Goal: Find specific page/section: Find specific page/section

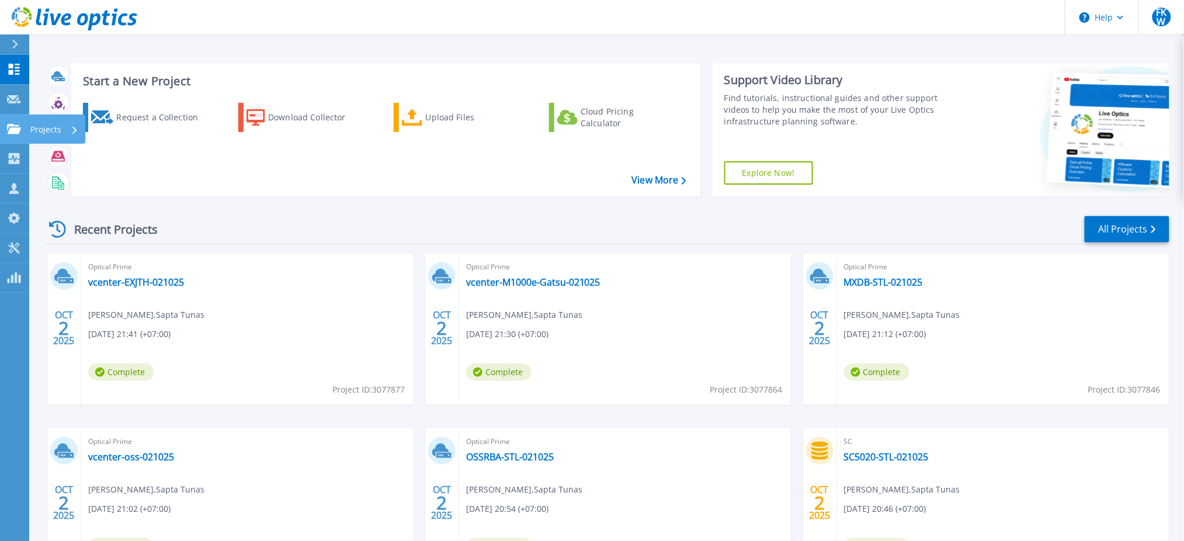
click at [19, 130] on icon at bounding box center [14, 129] width 14 height 10
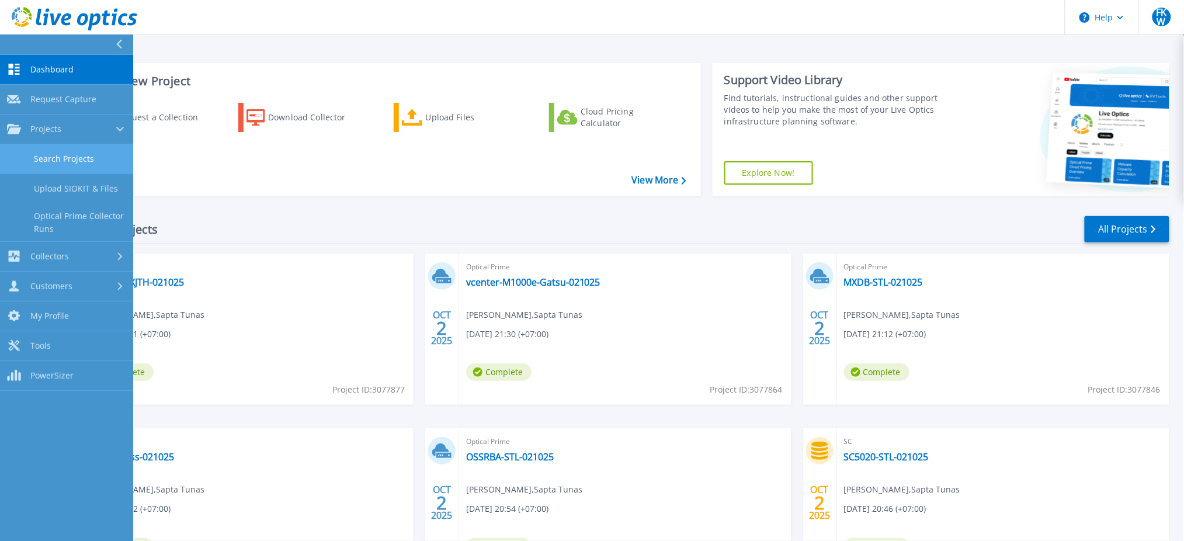
click at [39, 158] on link "Search Projects" at bounding box center [66, 159] width 133 height 30
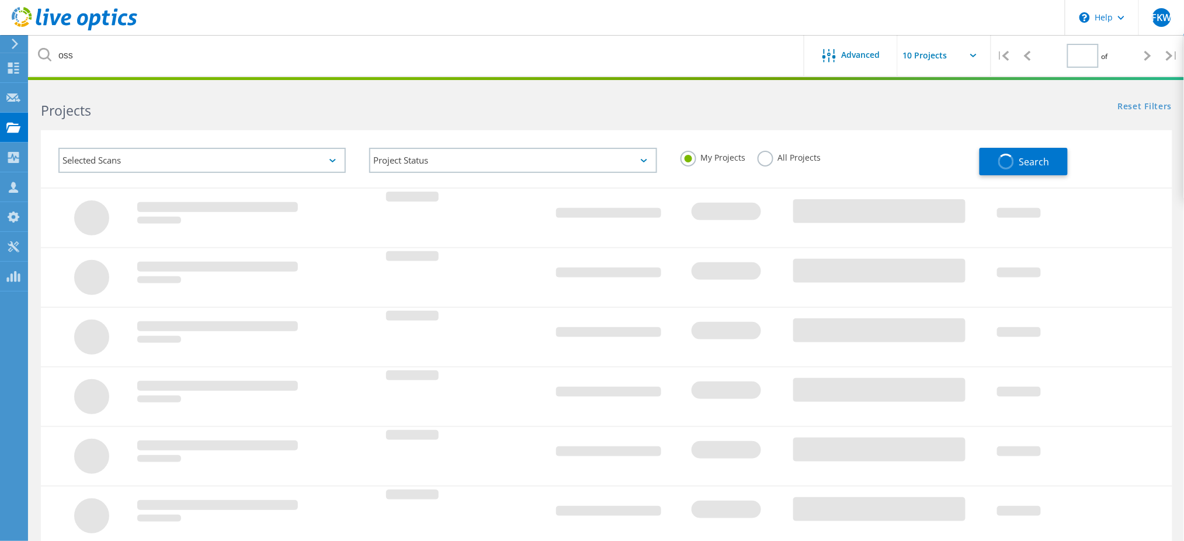
type input "1"
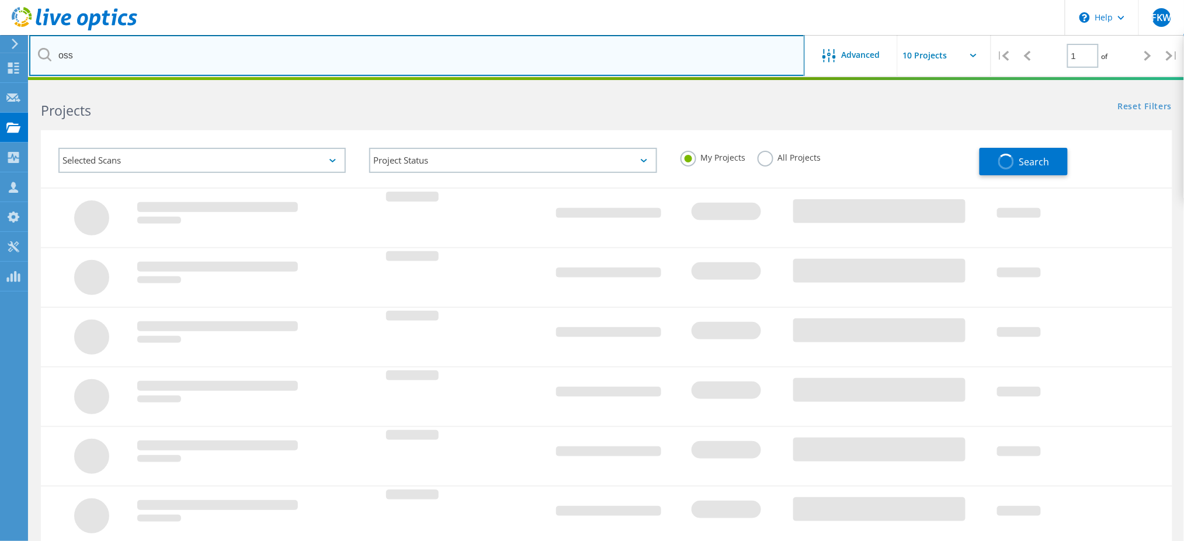
click at [195, 59] on input "oss" at bounding box center [417, 55] width 776 height 41
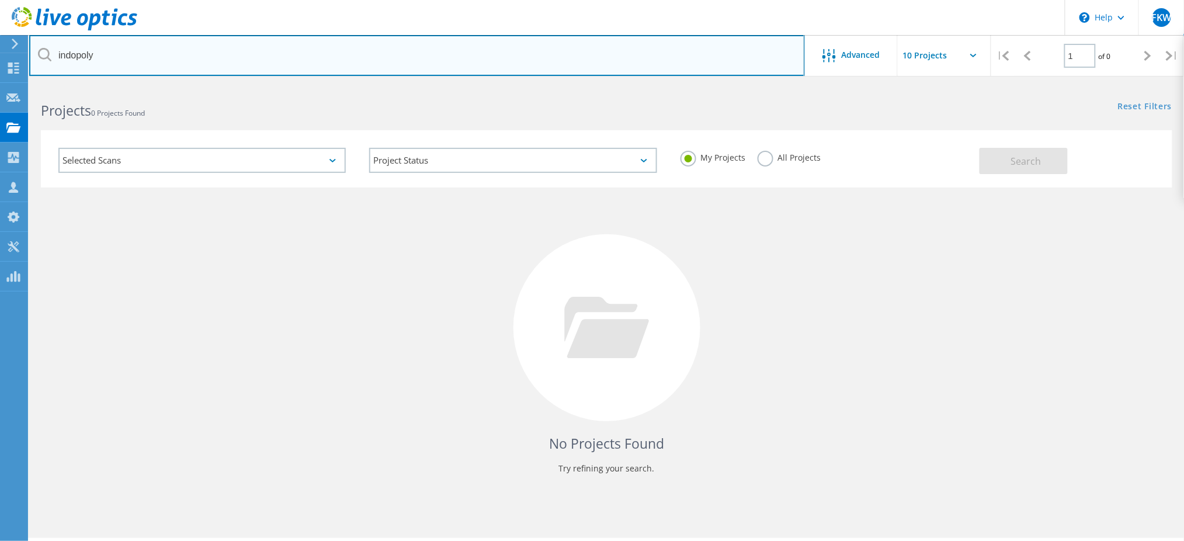
click at [201, 60] on input "indopoly" at bounding box center [417, 55] width 776 height 41
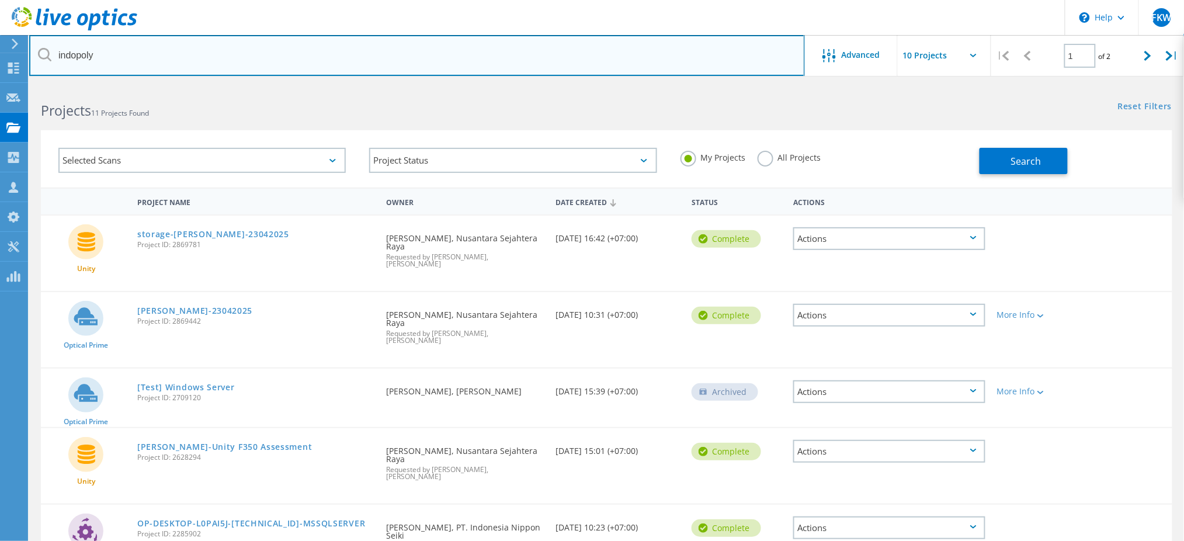
type input "indopoly"
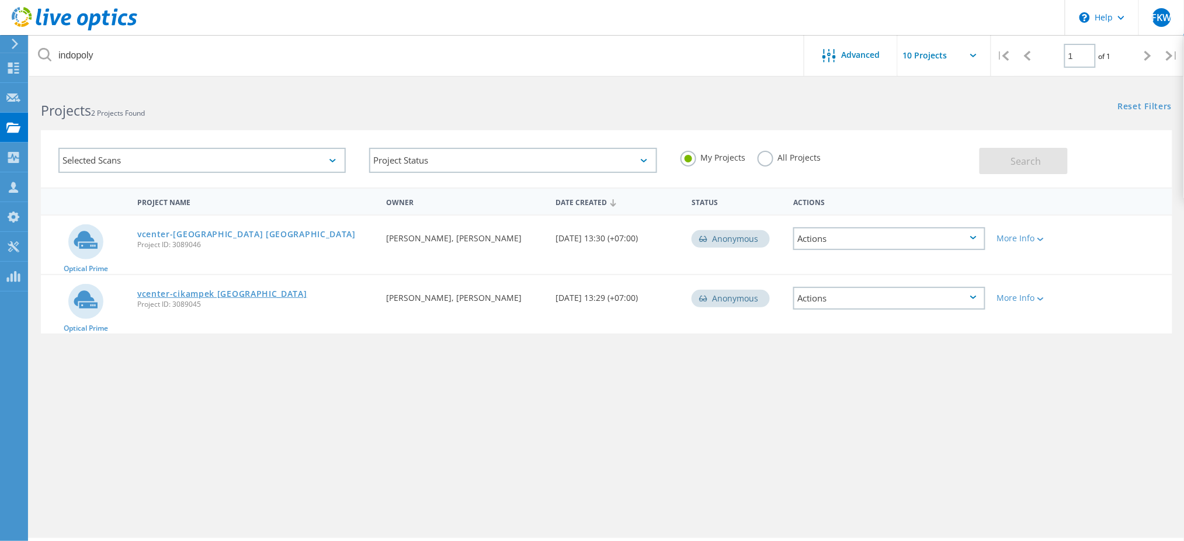
click at [241, 290] on link "vcenter-cikampek [GEOGRAPHIC_DATA]" at bounding box center [222, 294] width 170 height 8
click at [220, 234] on link "vcenter-[GEOGRAPHIC_DATA] [GEOGRAPHIC_DATA]" at bounding box center [246, 234] width 219 height 8
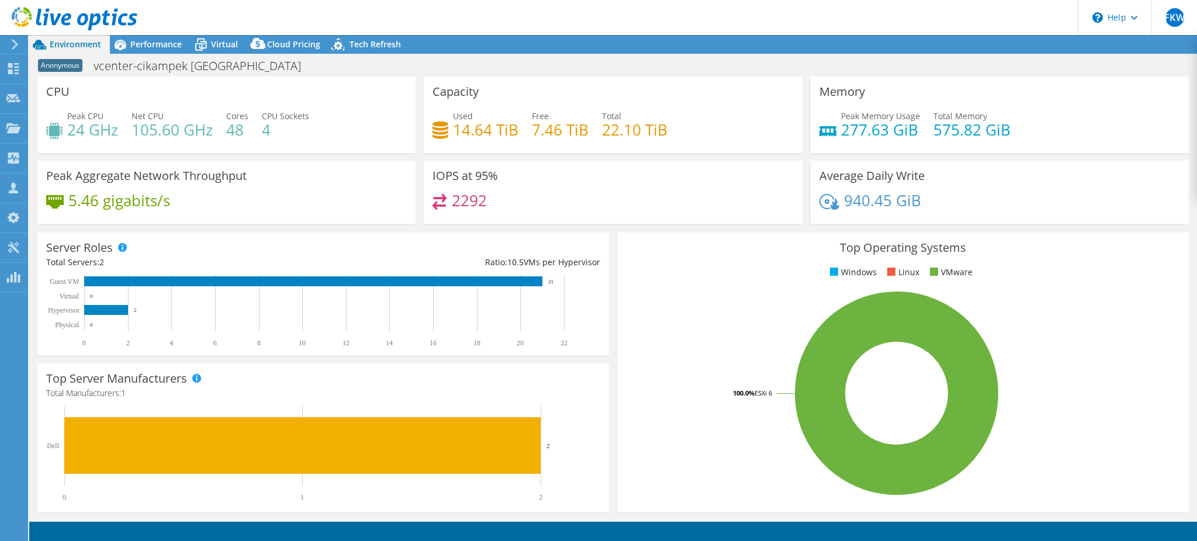
select select "USD"
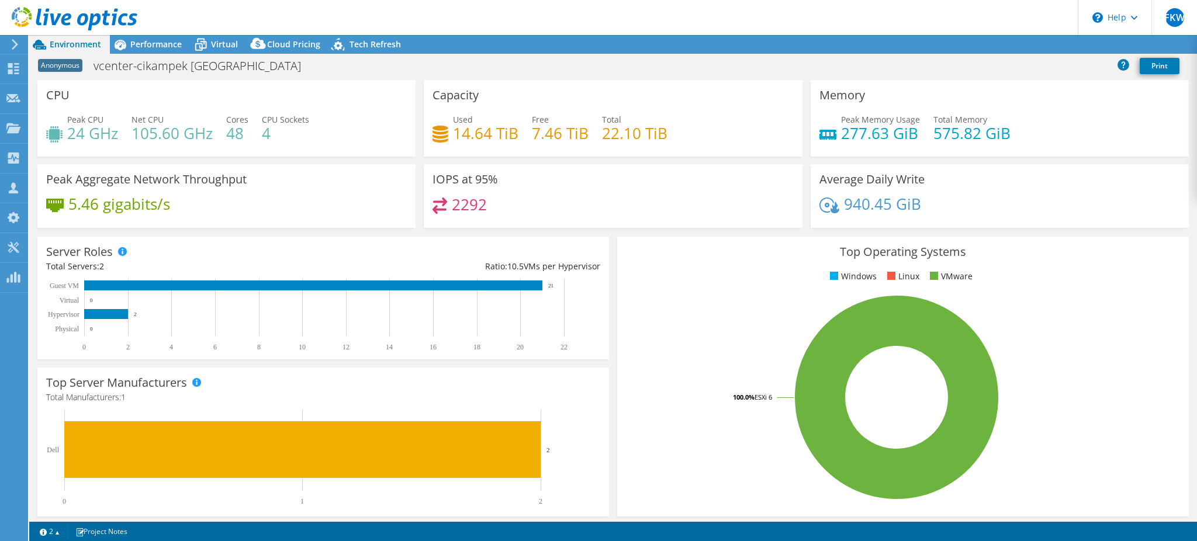
radio input "true"
radio input "false"
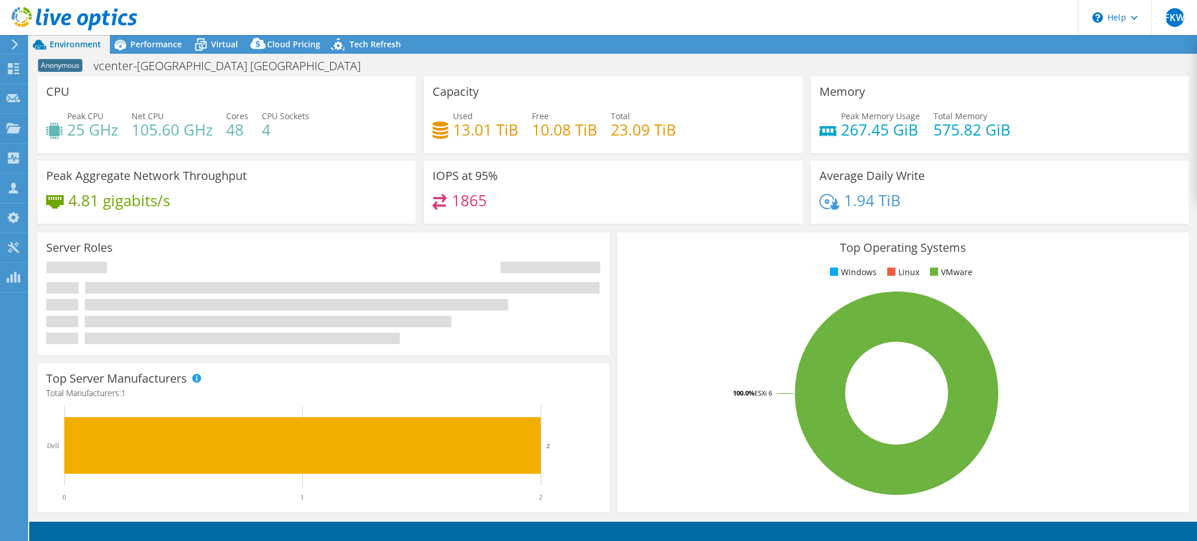
select select "USD"
